Goal: Navigation & Orientation: Find specific page/section

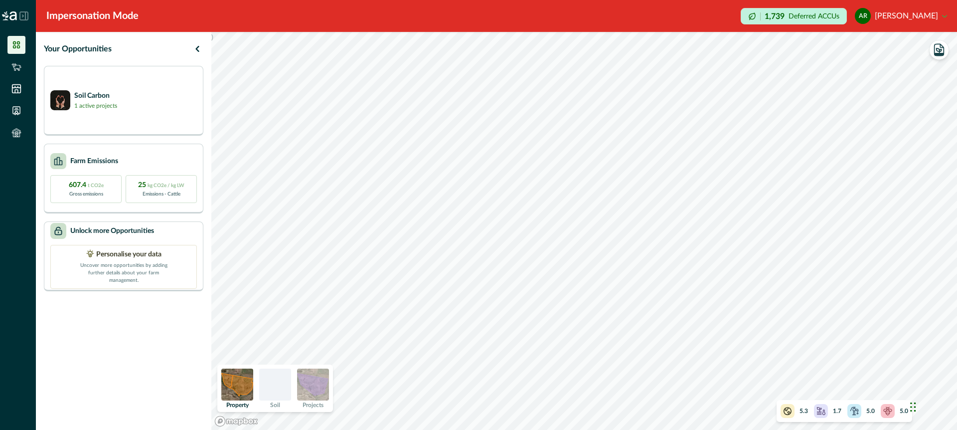
click at [314, 390] on img at bounding box center [313, 384] width 32 height 32
click at [235, 382] on img at bounding box center [237, 384] width 32 height 32
click at [15, 65] on icon at bounding box center [16, 67] width 10 height 10
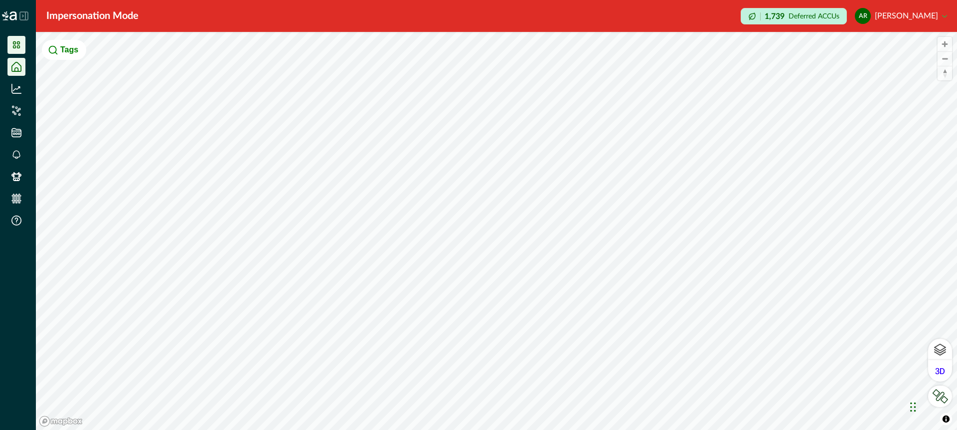
click at [14, 43] on icon at bounding box center [16, 45] width 10 height 10
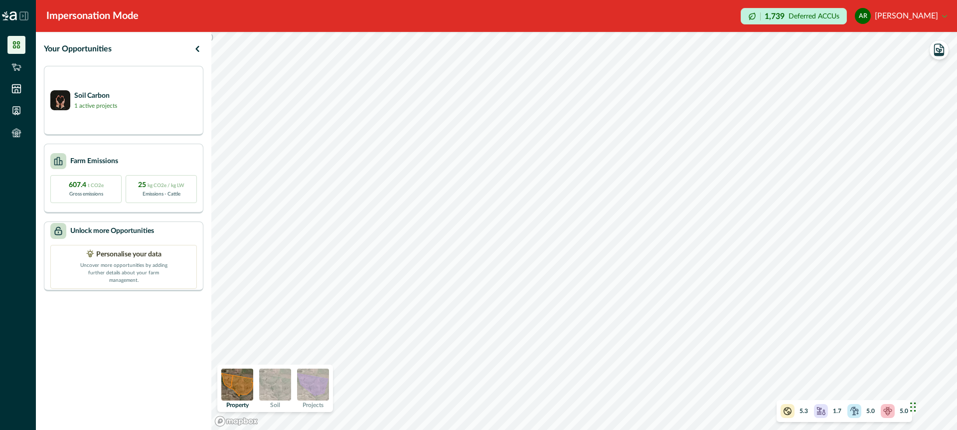
click at [23, 13] on icon at bounding box center [23, 15] width 9 height 9
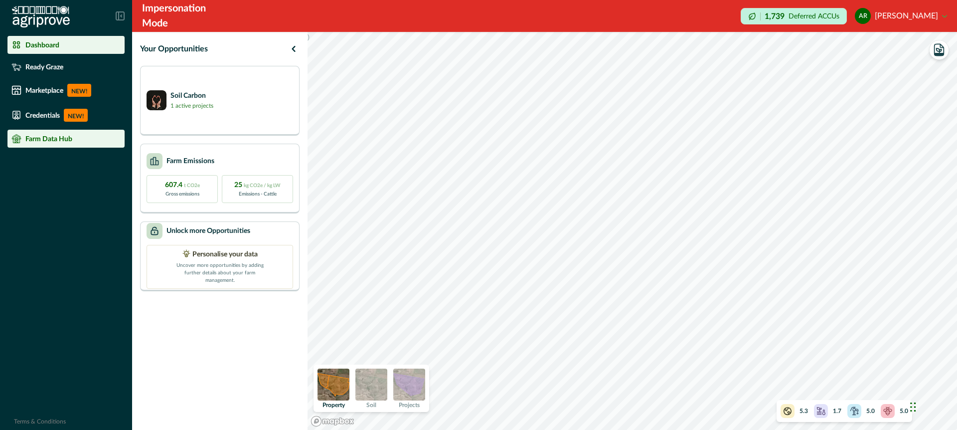
click at [50, 136] on p "Farm Data Hub" at bounding box center [48, 139] width 47 height 8
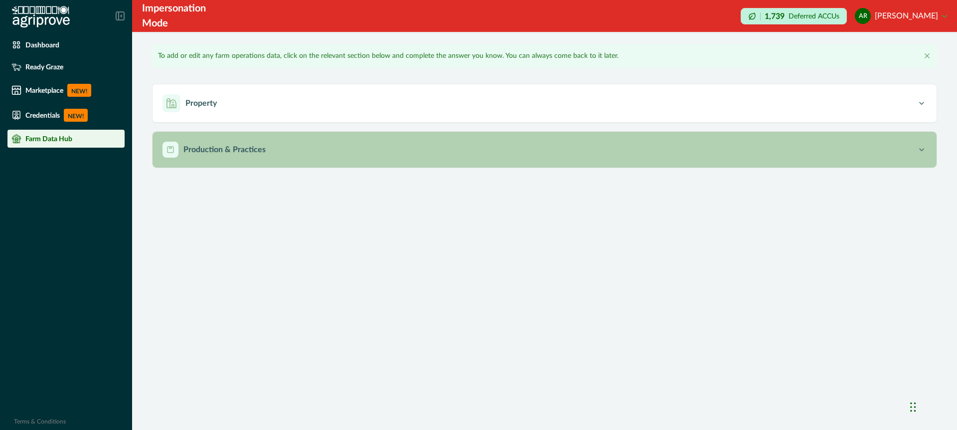
click at [208, 146] on p "Production & Practices" at bounding box center [224, 150] width 82 height 12
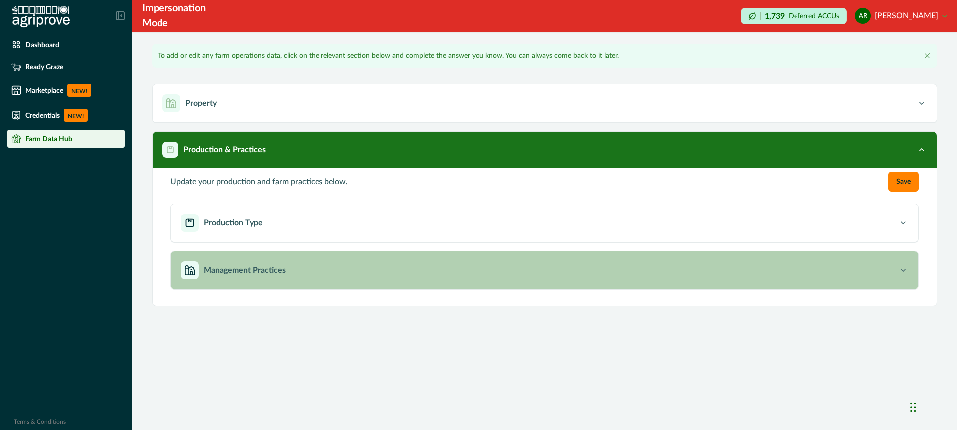
click at [243, 271] on p "Management Practices" at bounding box center [245, 270] width 82 height 12
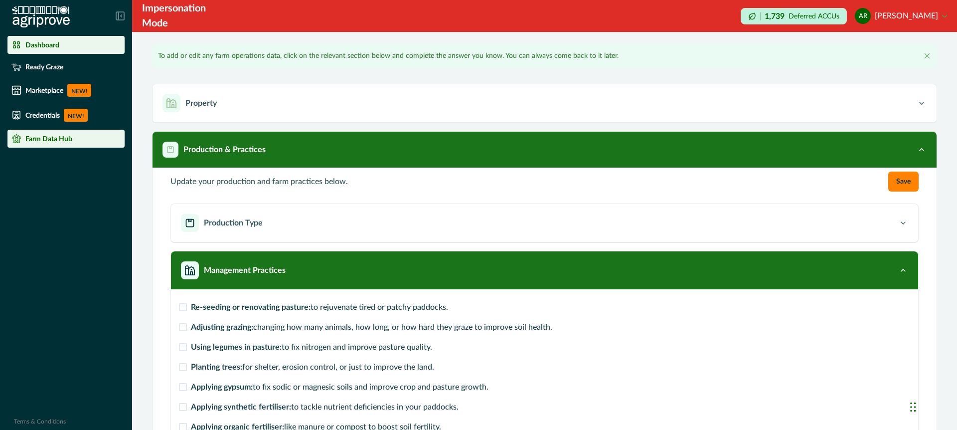
click at [46, 45] on p "Dashboard" at bounding box center [42, 45] width 34 height 8
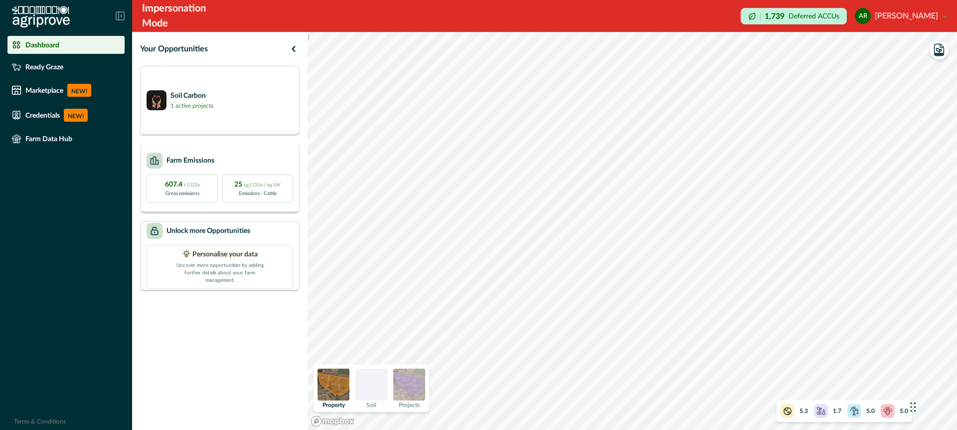
click at [269, 154] on div "Farm Emissions" at bounding box center [220, 161] width 147 height 16
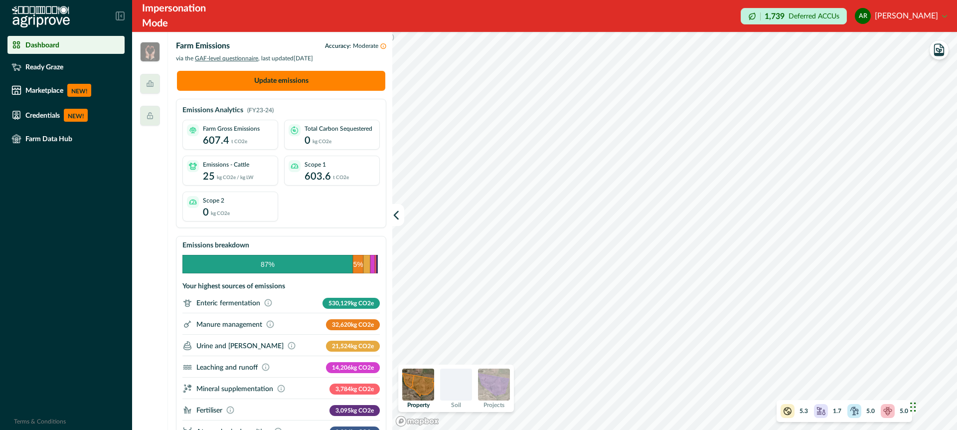
click at [492, 388] on img at bounding box center [494, 384] width 32 height 32
click at [414, 381] on img at bounding box center [418, 384] width 32 height 32
click at [499, 383] on img at bounding box center [494, 384] width 32 height 32
click at [146, 52] on img at bounding box center [150, 52] width 20 height 20
